Goal: Transaction & Acquisition: Purchase product/service

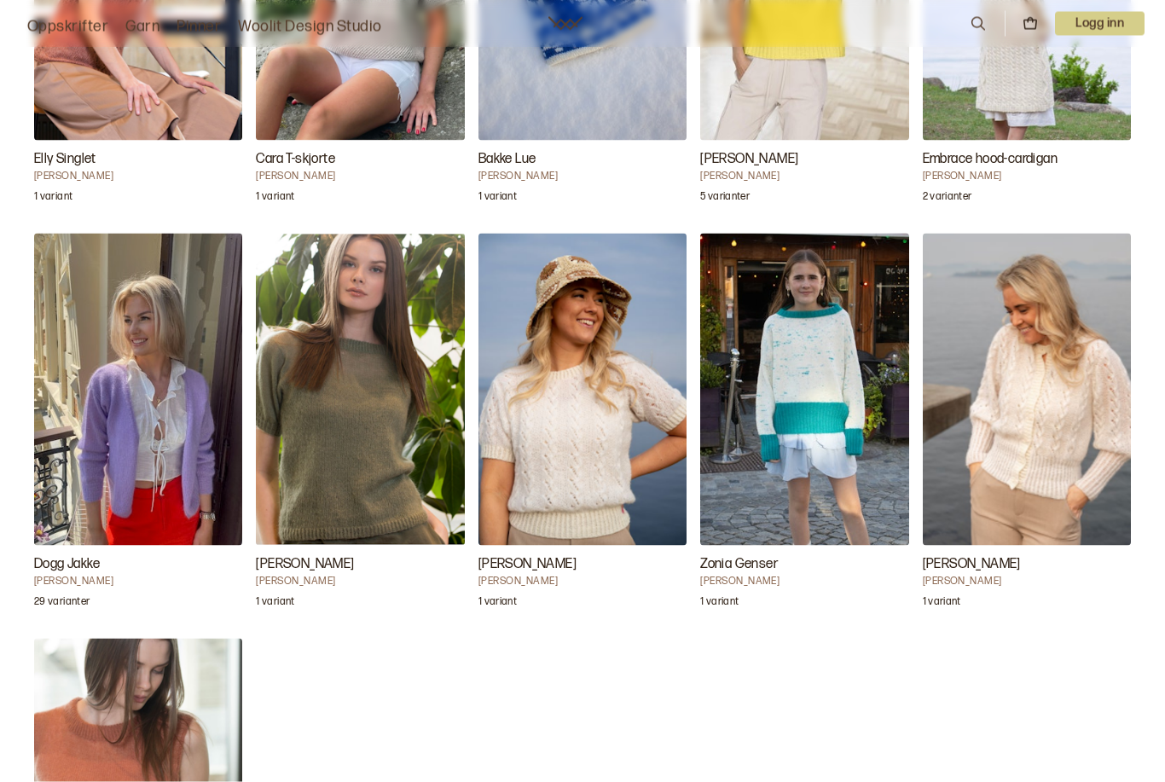
scroll to position [6780, 0]
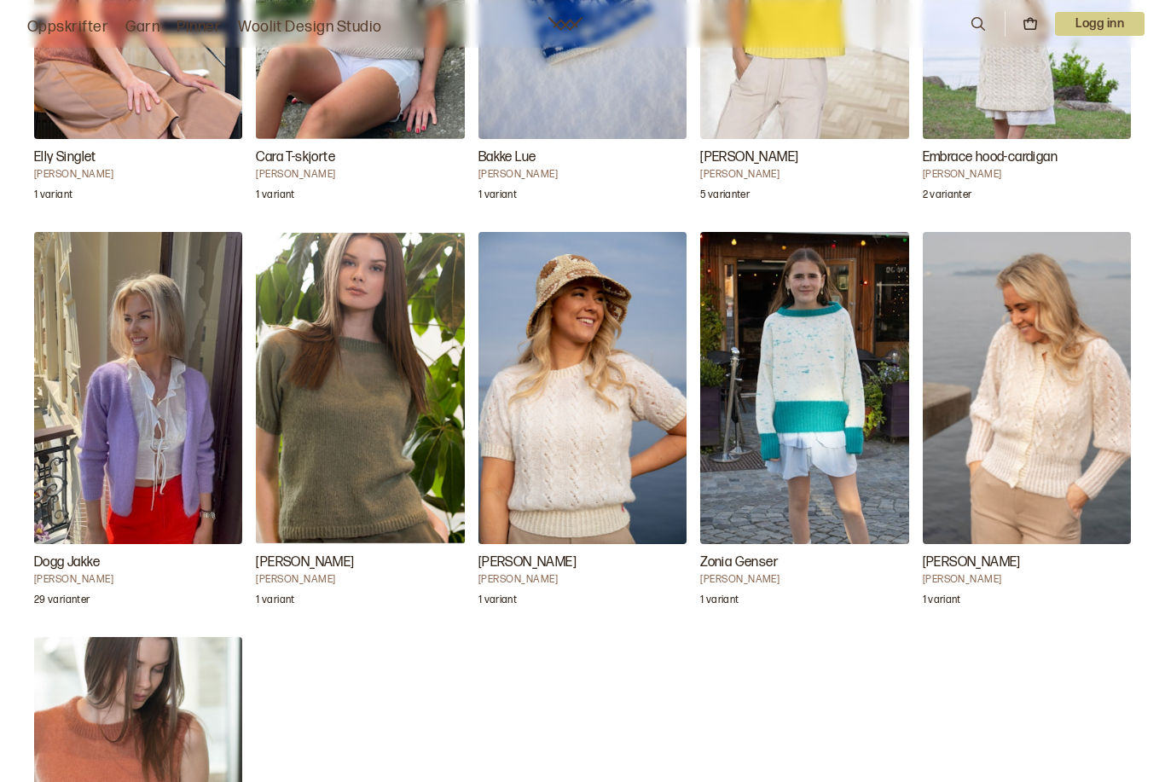
click at [991, 370] on img "Kira Cardigan" at bounding box center [1027, 388] width 208 height 313
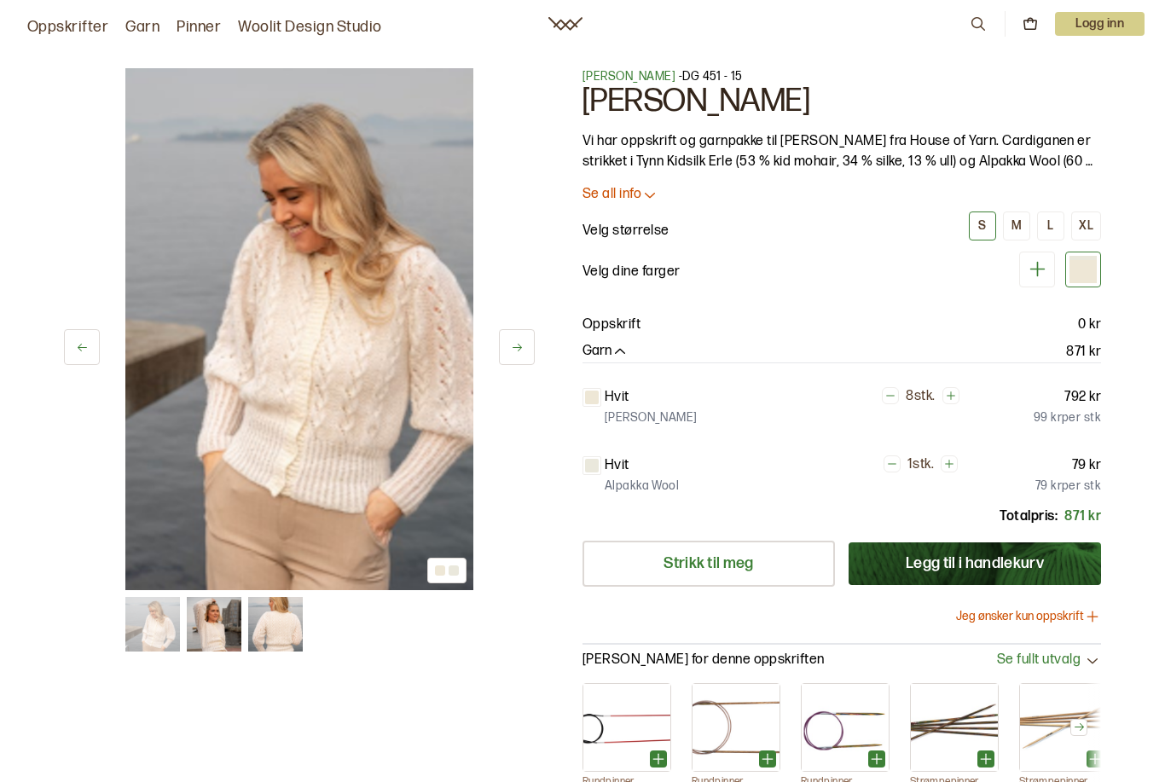
click at [1048, 226] on div "L" at bounding box center [1050, 225] width 6 height 15
click at [654, 199] on icon at bounding box center [649, 194] width 17 height 17
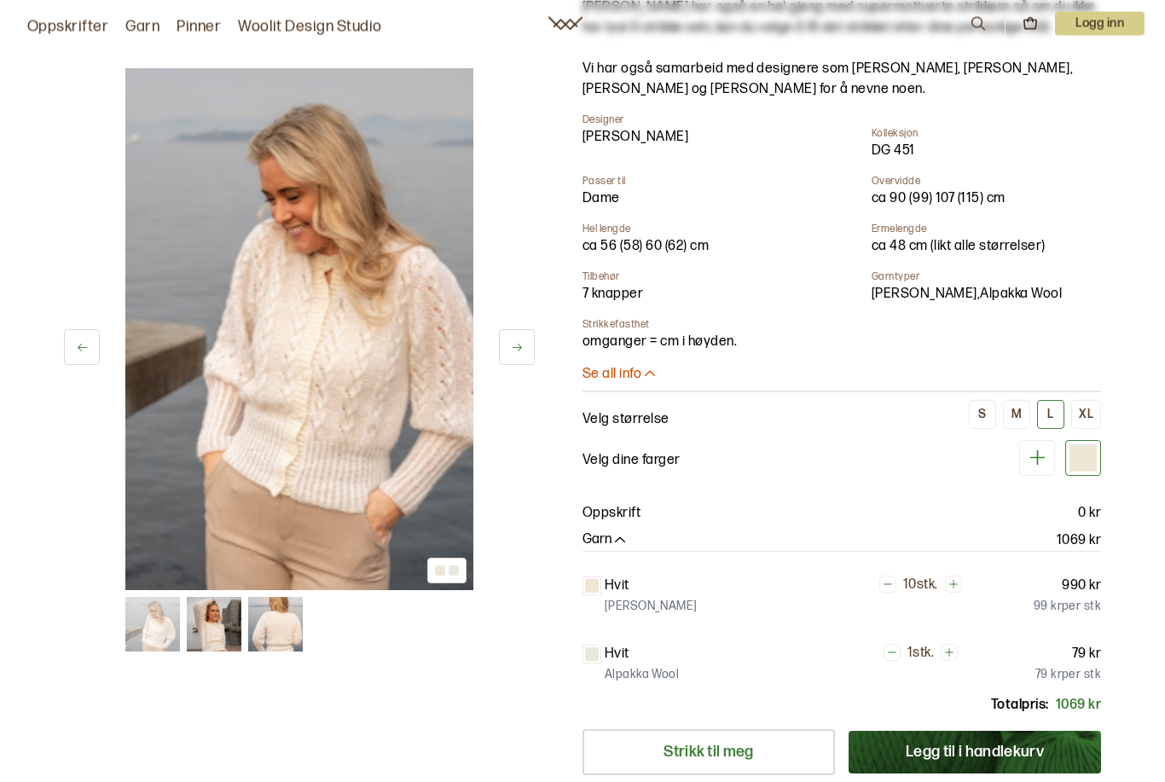
scroll to position [277, 0]
click at [977, 400] on button "S" at bounding box center [982, 414] width 27 height 29
click at [1079, 400] on button "XL" at bounding box center [1086, 414] width 30 height 29
click at [1051, 402] on button "L" at bounding box center [1050, 414] width 27 height 29
click at [1044, 412] on button "L" at bounding box center [1050, 414] width 27 height 29
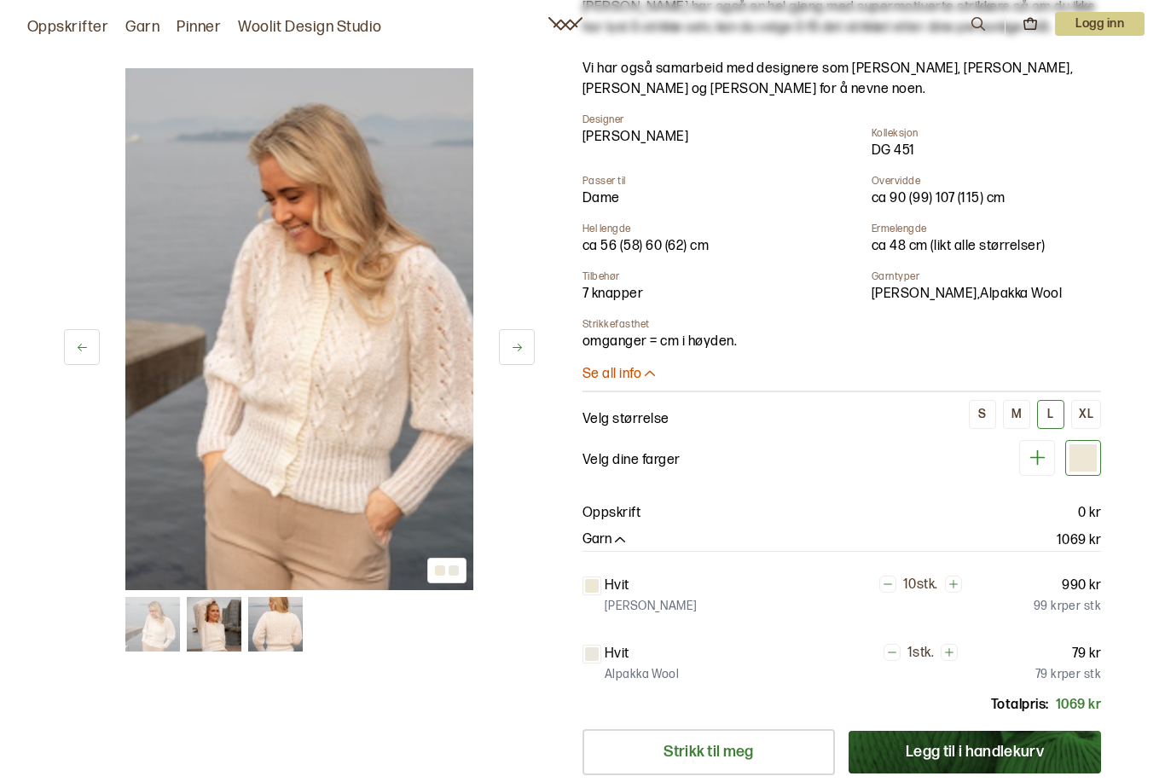
click at [1076, 452] on div at bounding box center [1082, 459] width 27 height 25
click at [1075, 456] on div at bounding box center [1082, 459] width 27 height 25
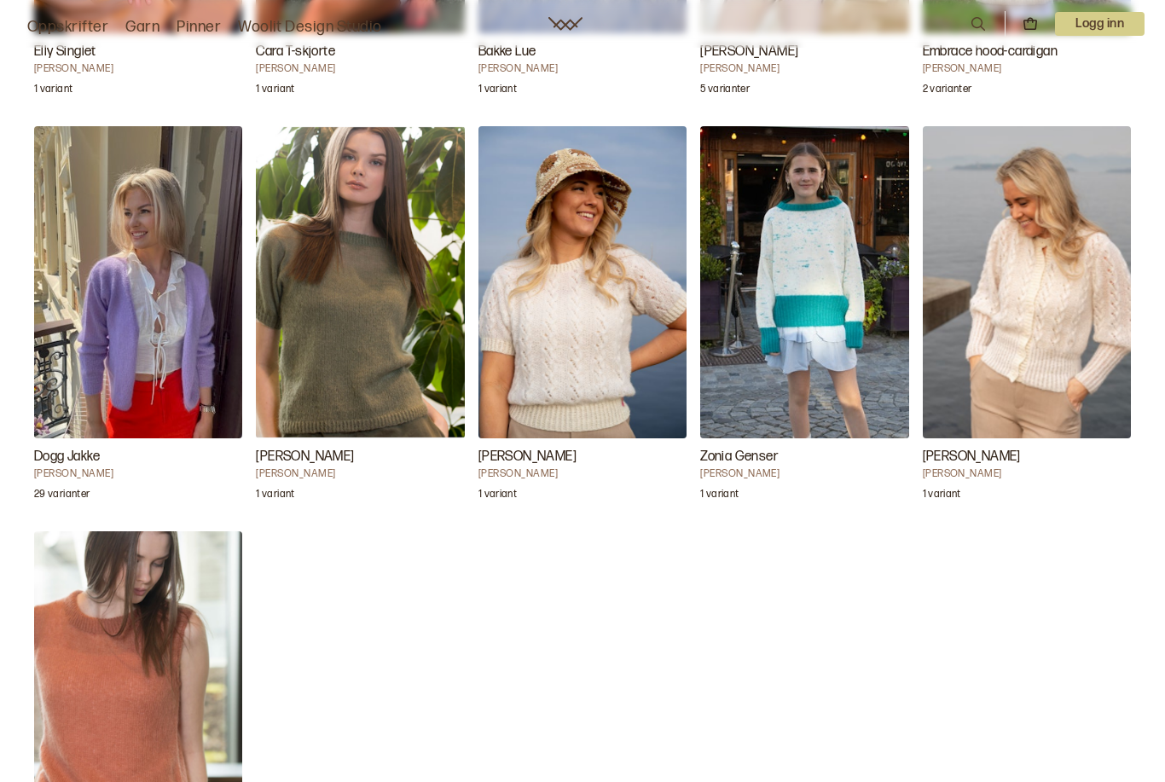
scroll to position [6884, 0]
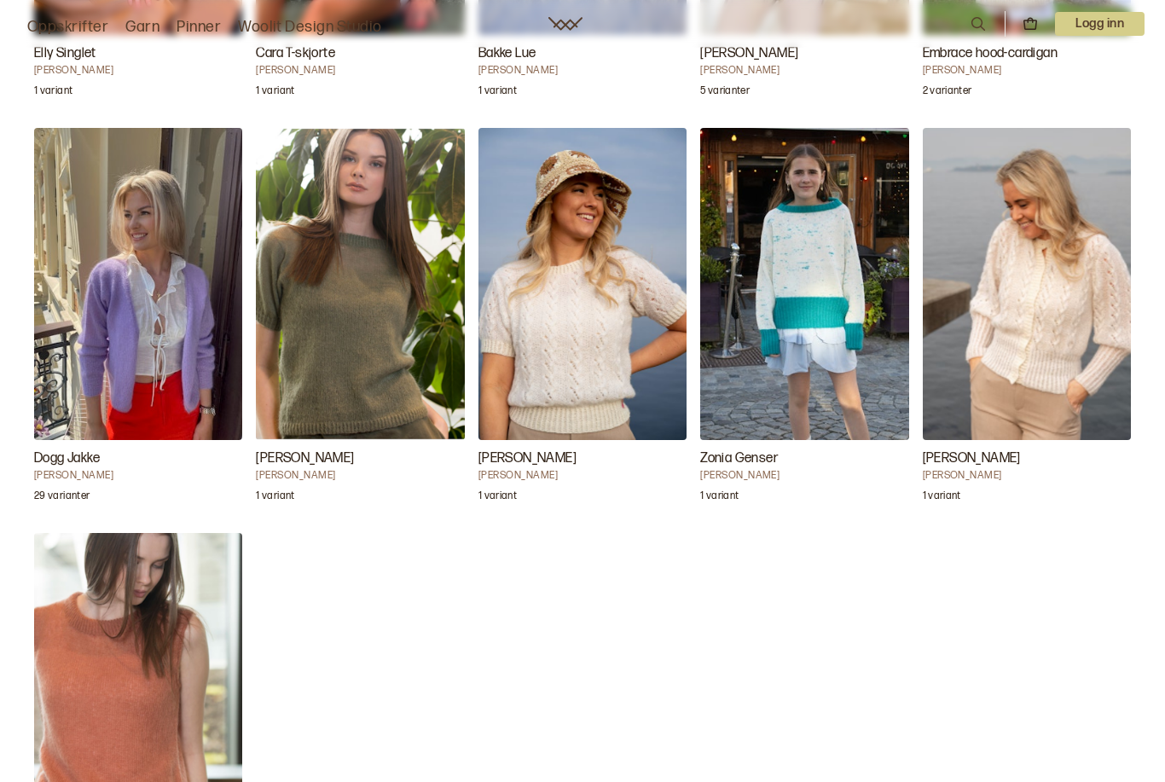
click at [557, 316] on img "Kira Jumper" at bounding box center [582, 284] width 208 height 313
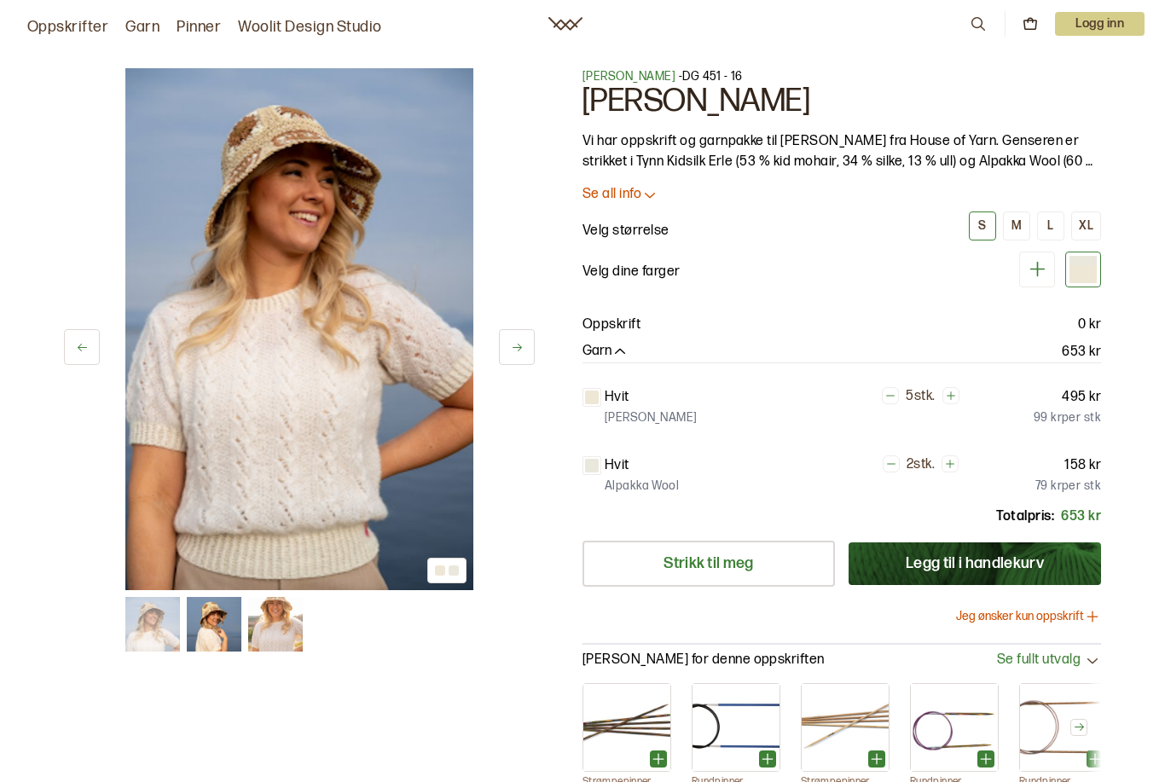
click at [1044, 223] on button "L" at bounding box center [1050, 225] width 27 height 29
click at [790, 564] on link "Strikk til meg" at bounding box center [708, 564] width 252 height 46
